Goal: Task Accomplishment & Management: Manage account settings

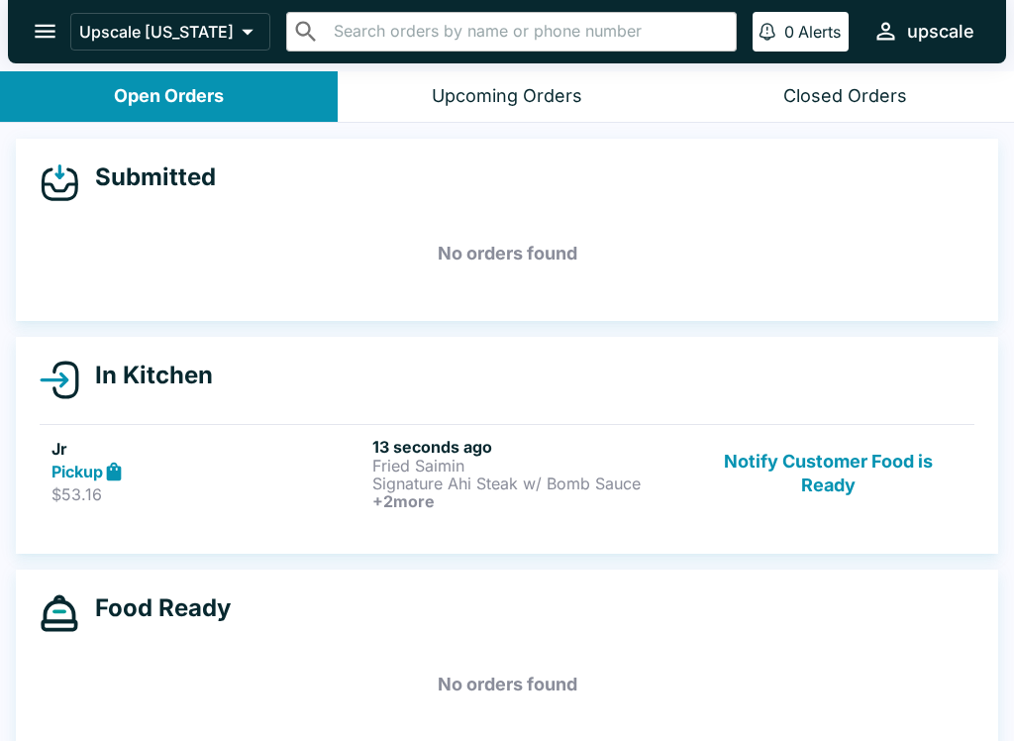
scroll to position [2, 0]
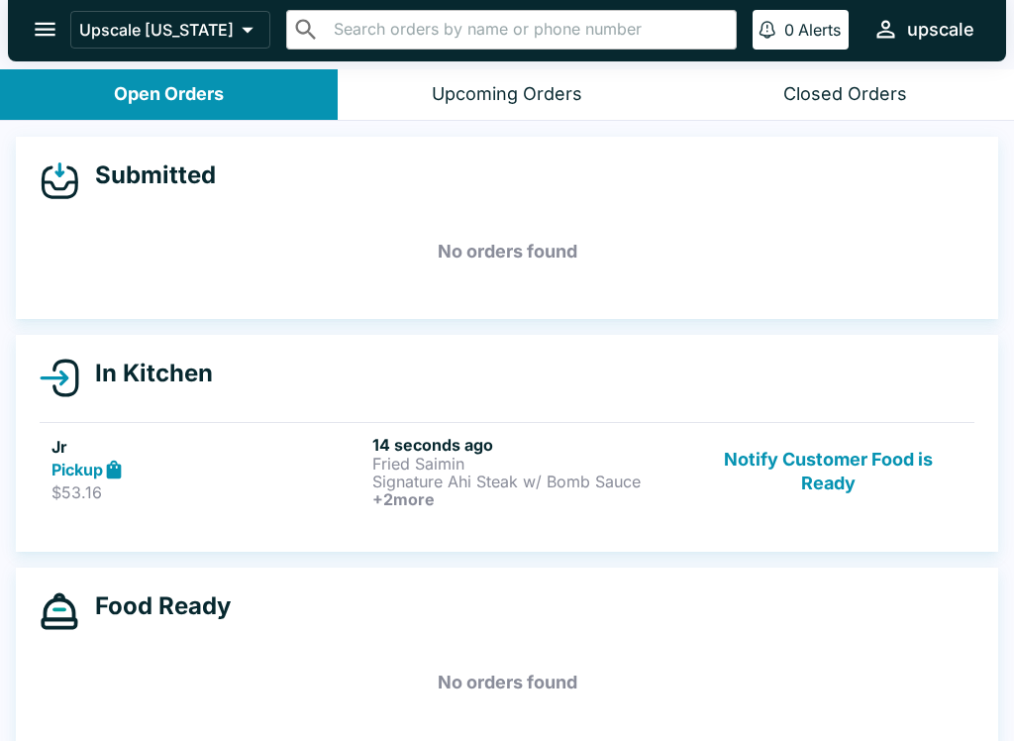
click at [427, 472] on p "Signature Ahi Steak w/ Bomb Sauce" at bounding box center [528, 481] width 313 height 18
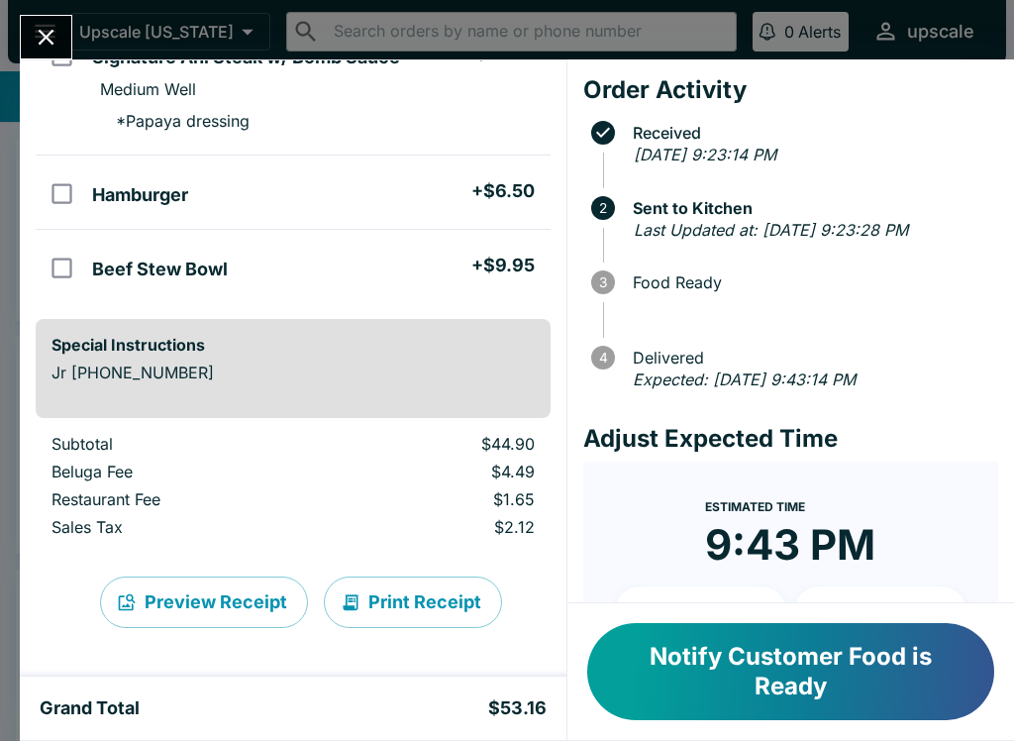
scroll to position [288, 0]
click at [442, 607] on button "Print Receipt" at bounding box center [413, 601] width 178 height 51
click at [57, 14] on div "Jr Order # 265947 Pickup 4 Items Fried Saimin + $11.50 Signature Ahi Steak w/ B…" at bounding box center [507, 370] width 1014 height 741
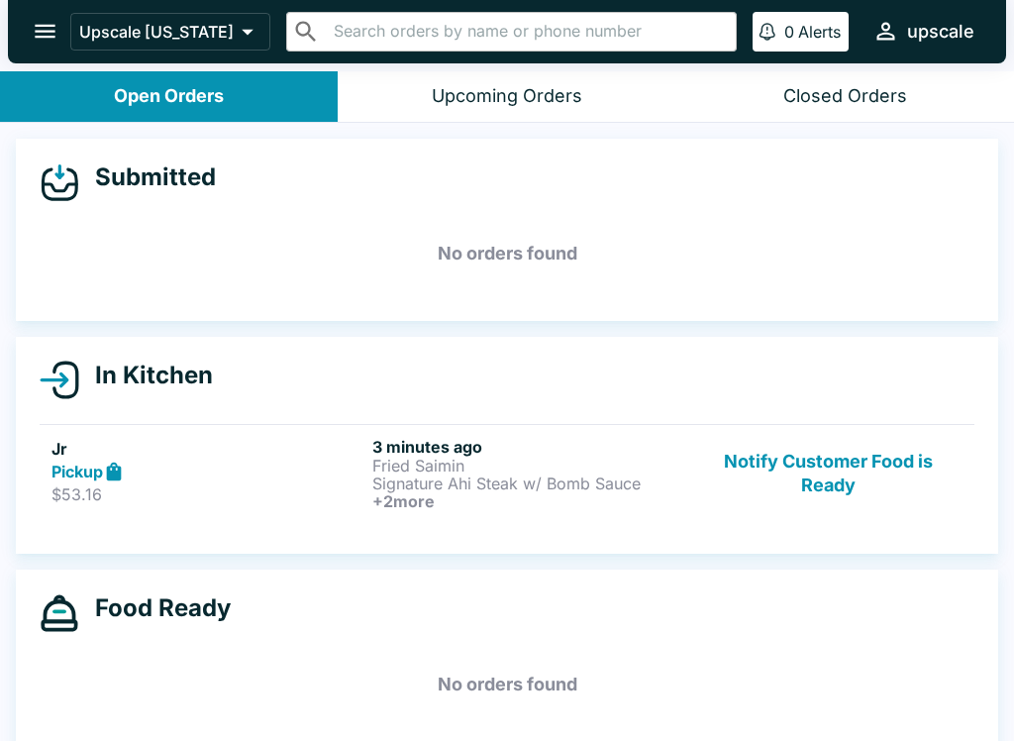
click at [845, 425] on link "Jr Pickup $53.16 3 minutes ago Fried Saimin Signature Ahi Steak w/ Bomb Sauce +…" at bounding box center [507, 473] width 935 height 98
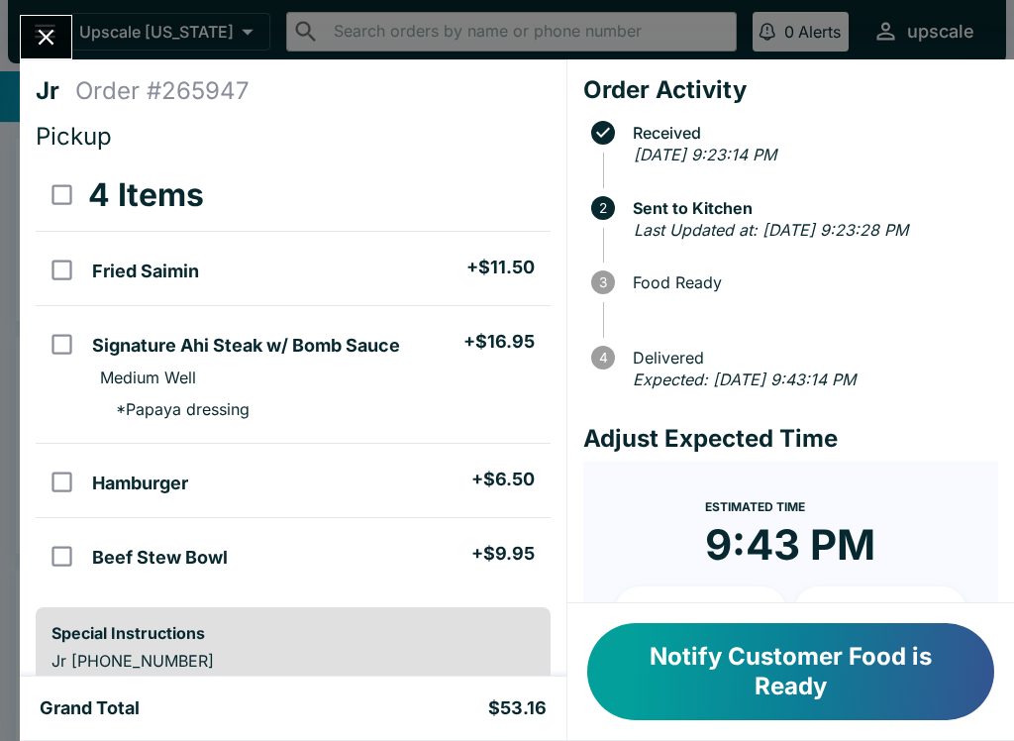
click at [843, 654] on button "Notify Customer Food is Ready" at bounding box center [790, 671] width 407 height 97
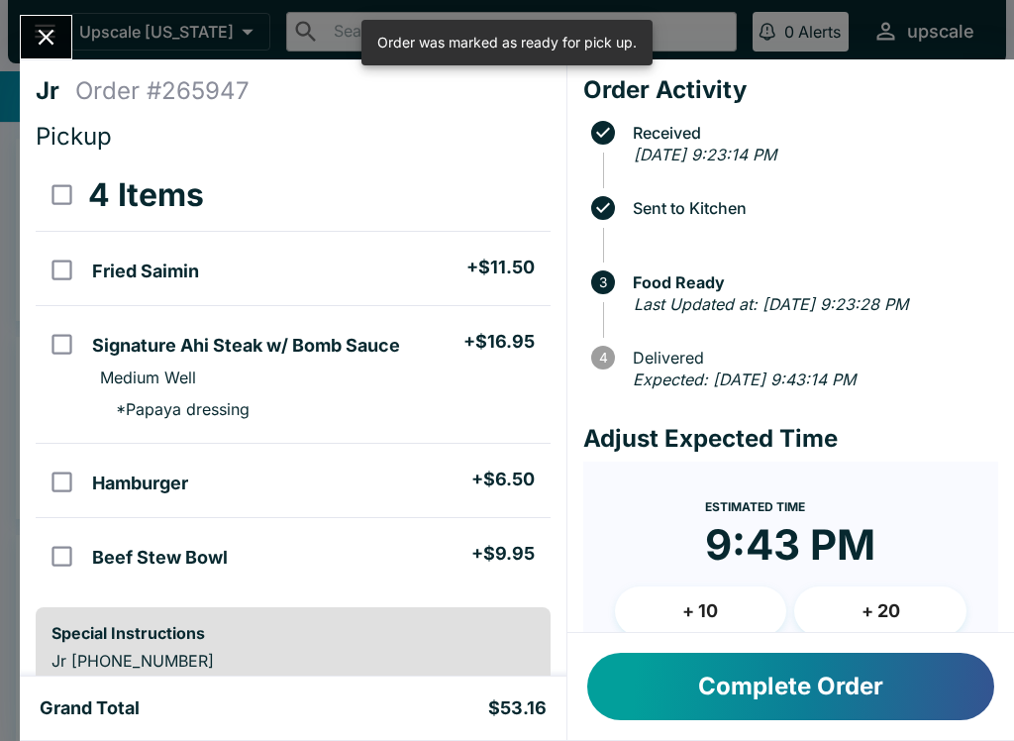
click at [840, 672] on button "Complete Order" at bounding box center [790, 686] width 407 height 67
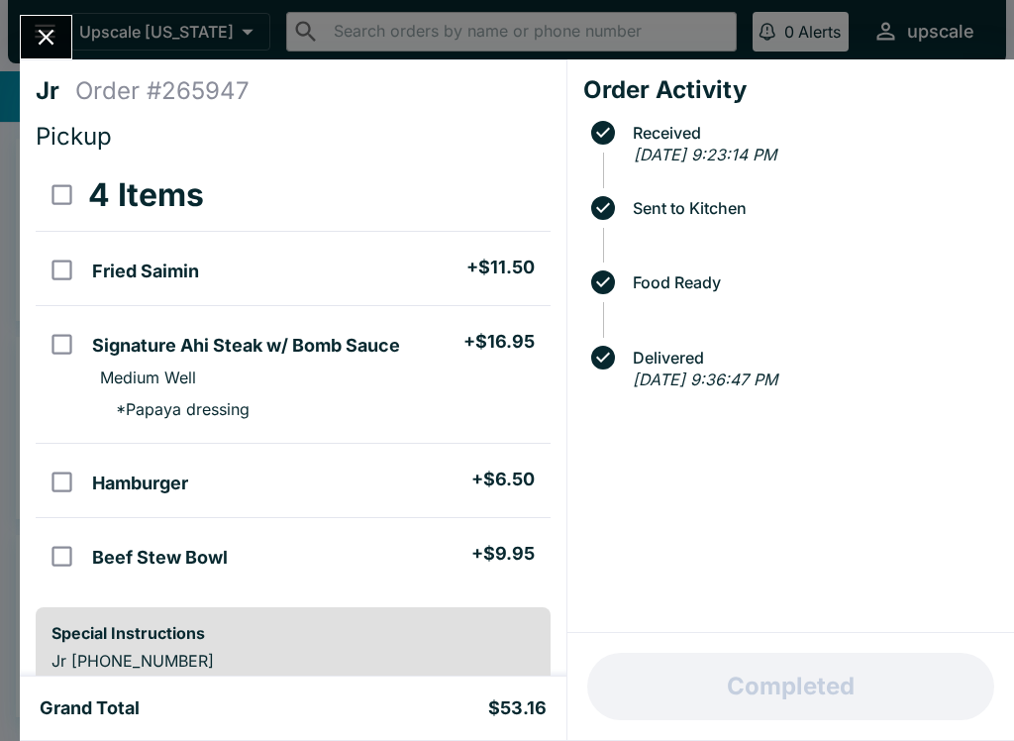
click at [35, 23] on button "Close" at bounding box center [46, 37] width 50 height 43
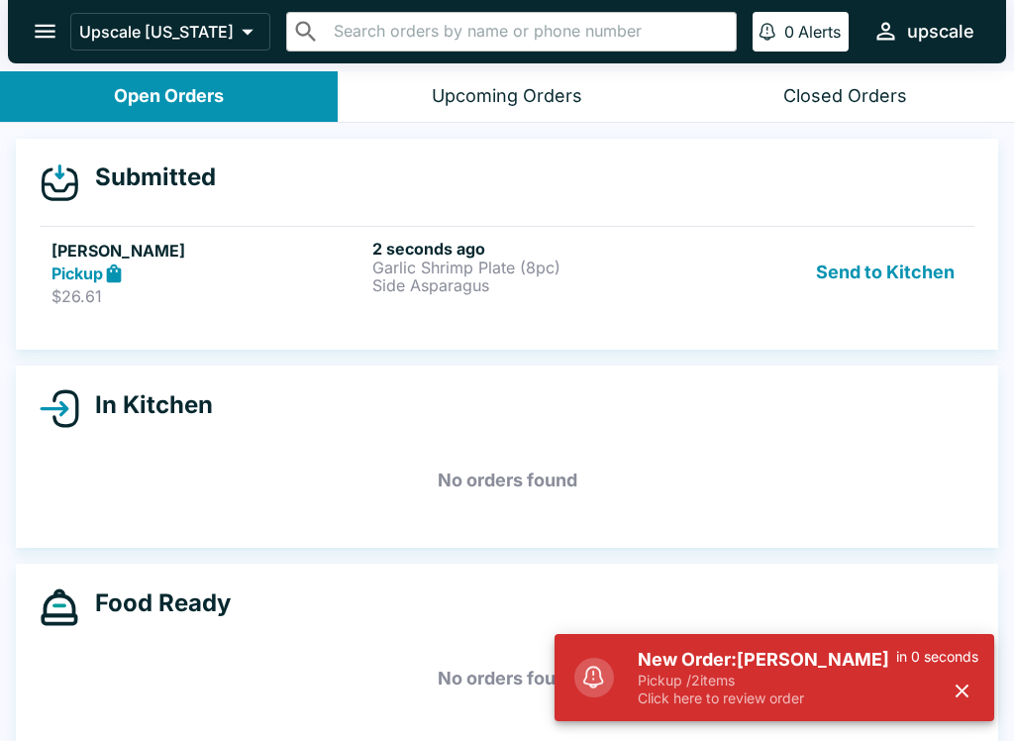
click at [885, 252] on button "Send to Kitchen" at bounding box center [885, 273] width 154 height 68
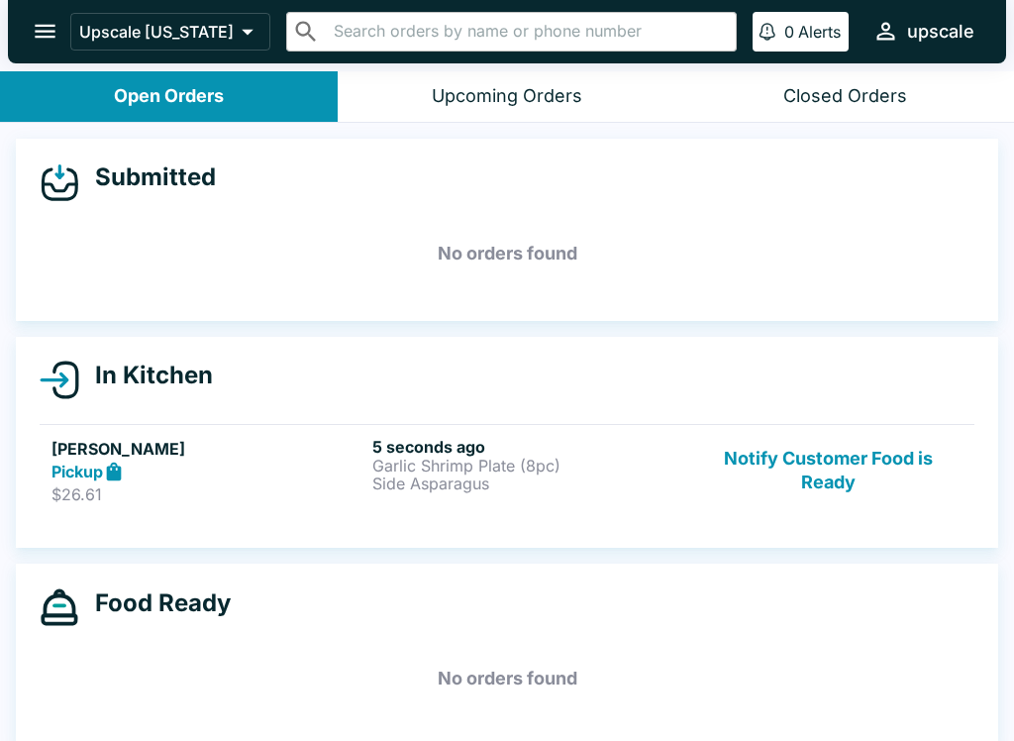
click at [832, 479] on button "Notify Customer Food is Ready" at bounding box center [828, 471] width 268 height 68
